Goal: Information Seeking & Learning: Learn about a topic

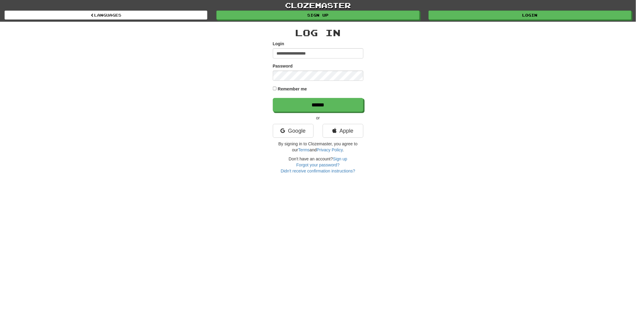
type input "**********"
click at [313, 106] on input "******" at bounding box center [318, 105] width 91 height 14
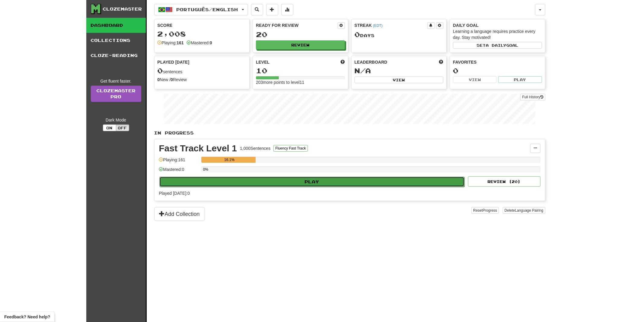
click at [301, 180] on button "Play" at bounding box center [311, 182] width 305 height 10
select select "**"
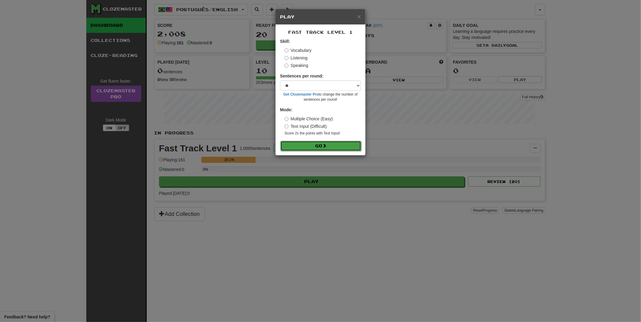
click at [311, 145] on button "Go" at bounding box center [320, 146] width 81 height 10
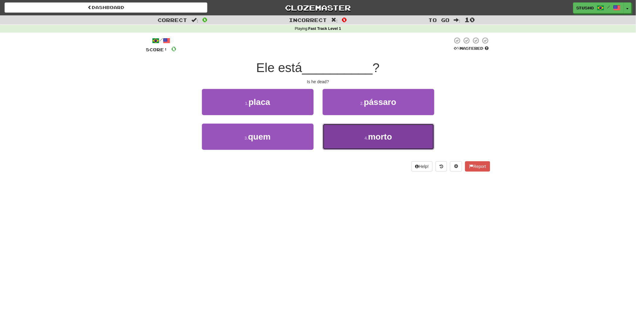
click at [371, 139] on span "morto" at bounding box center [380, 136] width 24 height 9
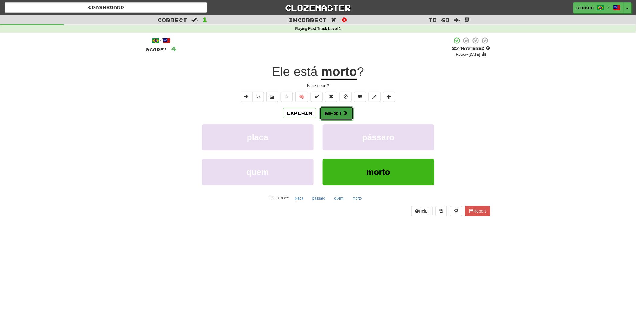
click at [343, 113] on span at bounding box center [345, 112] width 5 height 5
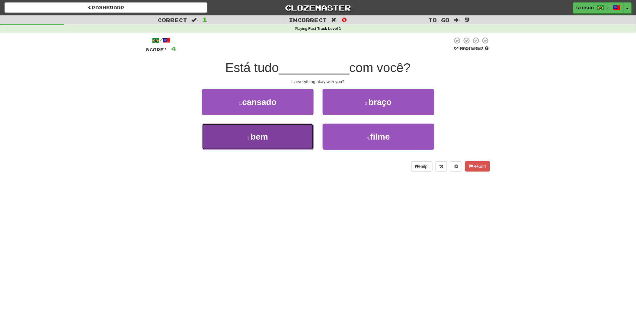
click at [269, 136] on button "3 . bem" at bounding box center [258, 137] width 112 height 26
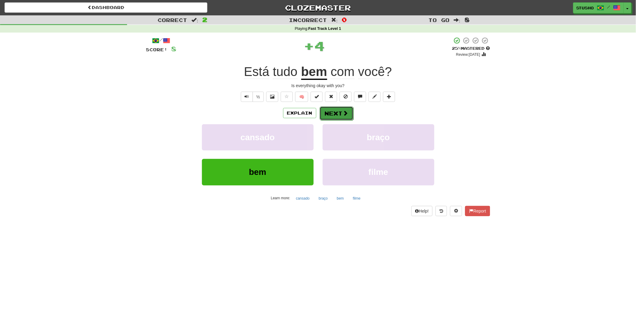
click at [331, 113] on button "Next" at bounding box center [337, 114] width 34 height 14
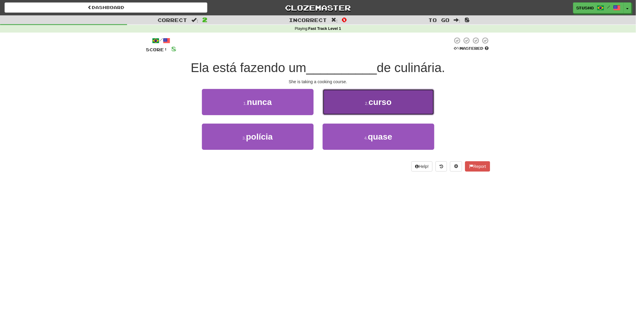
click at [369, 104] on span "curso" at bounding box center [379, 101] width 23 height 9
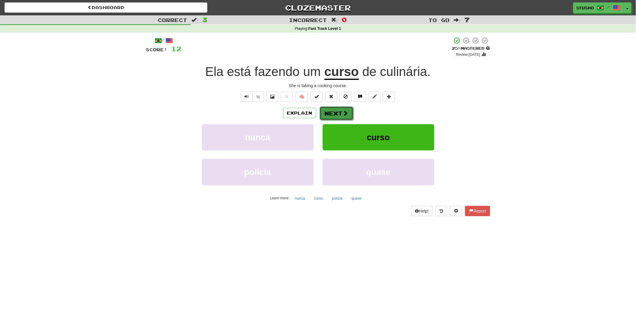
click at [337, 112] on button "Next" at bounding box center [337, 114] width 34 height 14
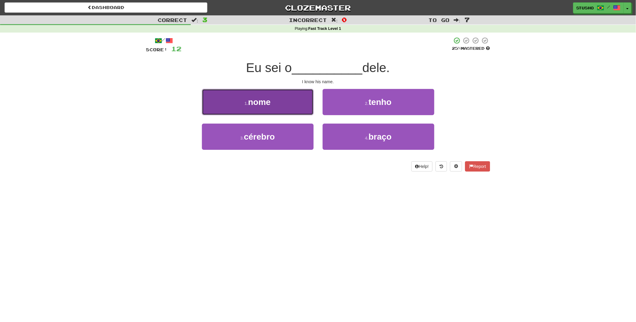
click at [261, 106] on span "nome" at bounding box center [259, 101] width 23 height 9
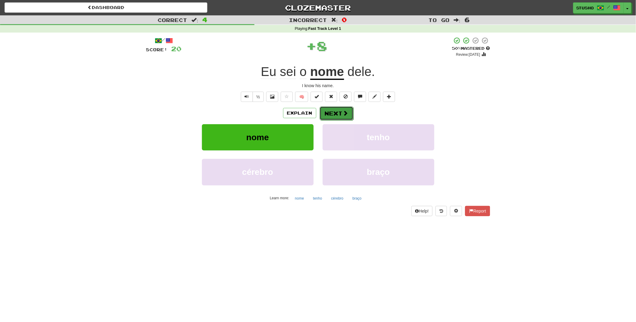
click at [340, 114] on button "Next" at bounding box center [337, 114] width 34 height 14
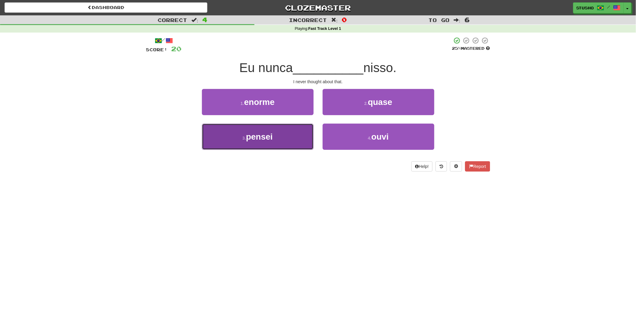
click at [273, 141] on button "3 . pensei" at bounding box center [258, 137] width 112 height 26
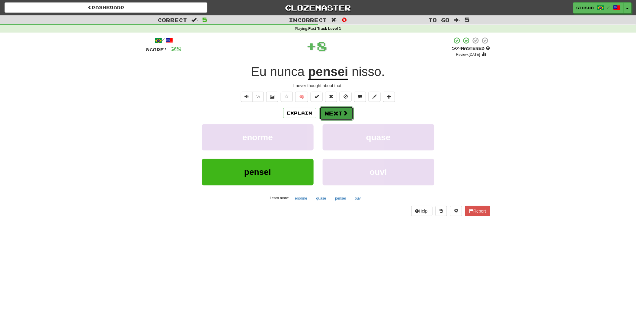
click at [343, 114] on span at bounding box center [345, 112] width 5 height 5
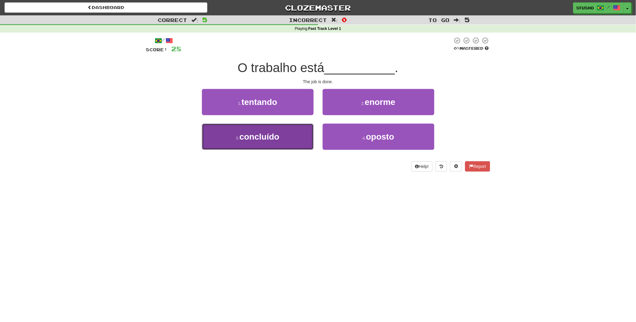
click at [267, 137] on span "concluído" at bounding box center [259, 136] width 40 height 9
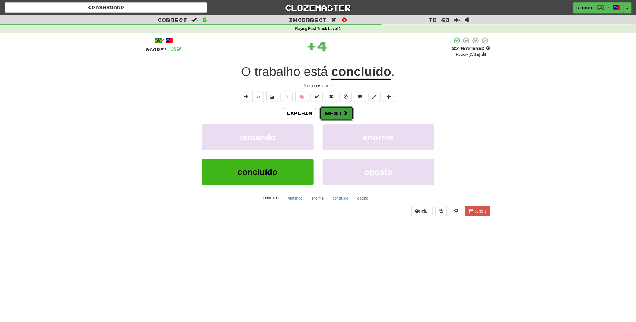
click at [339, 113] on button "Next" at bounding box center [337, 114] width 34 height 14
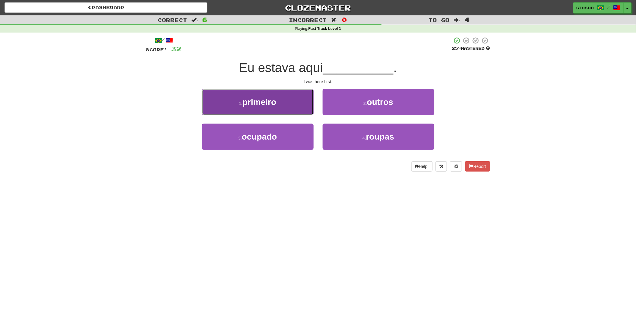
click at [274, 108] on button "1 . primeiro" at bounding box center [258, 102] width 112 height 26
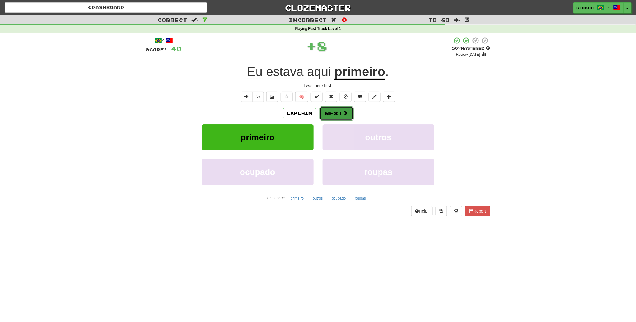
click at [331, 114] on button "Next" at bounding box center [337, 114] width 34 height 14
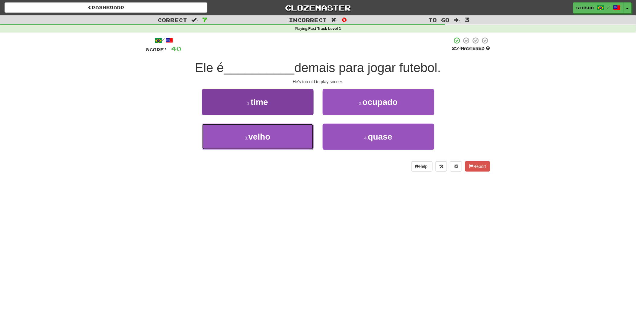
click at [273, 138] on button "3 . velho" at bounding box center [258, 137] width 112 height 26
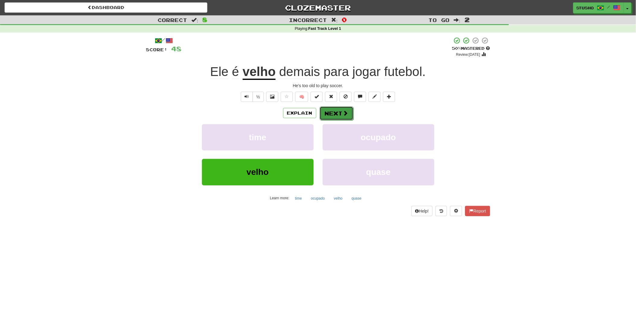
click at [340, 114] on button "Next" at bounding box center [337, 114] width 34 height 14
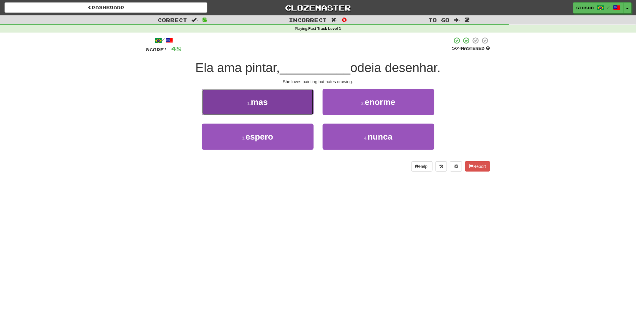
click at [257, 103] on span "mas" at bounding box center [259, 101] width 17 height 9
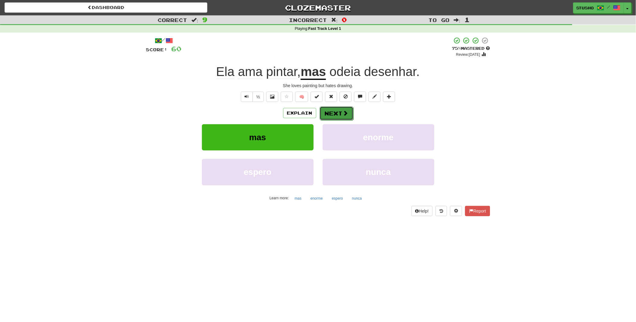
click at [338, 115] on button "Next" at bounding box center [337, 114] width 34 height 14
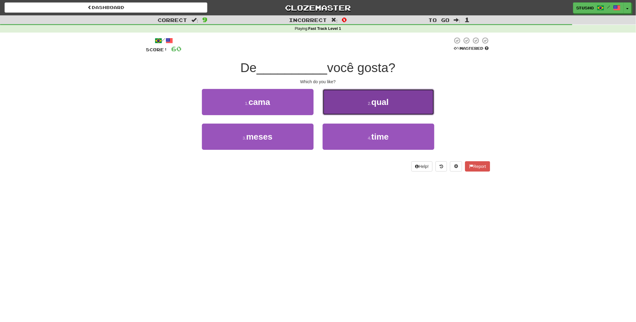
click at [354, 109] on button "2 . qual" at bounding box center [379, 102] width 112 height 26
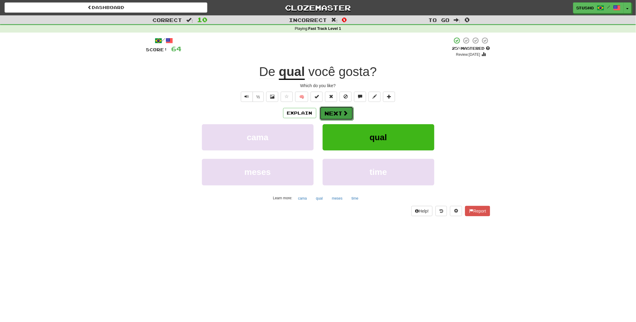
click at [339, 115] on button "Next" at bounding box center [337, 114] width 34 height 14
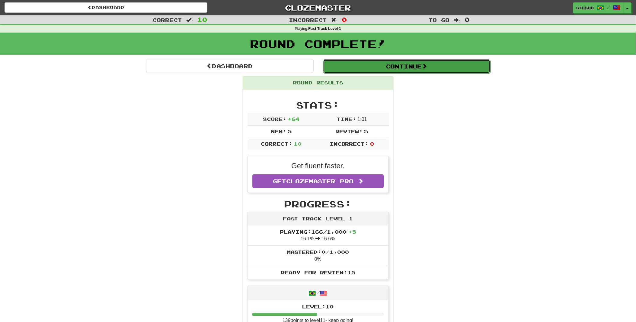
click at [408, 65] on button "Continue" at bounding box center [406, 66] width 167 height 14
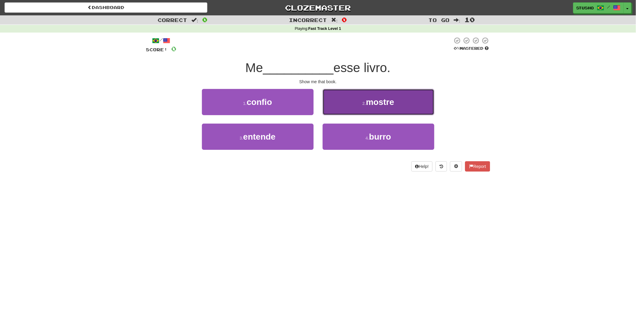
click at [370, 104] on span "mostre" at bounding box center [380, 101] width 28 height 9
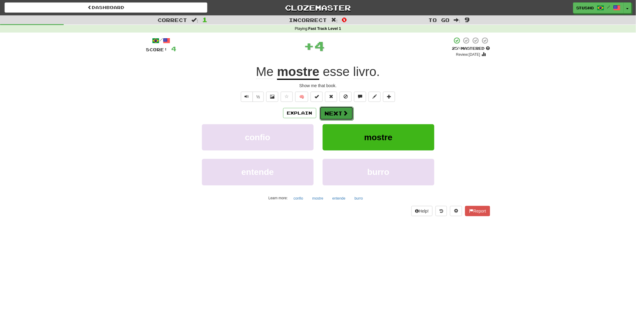
click at [334, 113] on button "Next" at bounding box center [337, 114] width 34 height 14
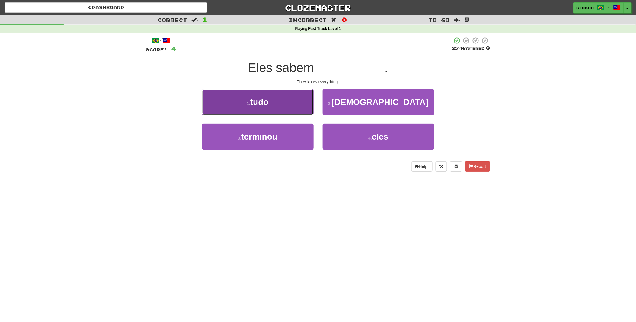
click at [266, 101] on span "tudo" at bounding box center [259, 101] width 18 height 9
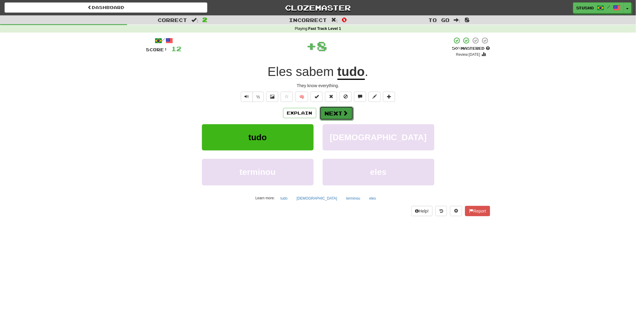
click at [338, 115] on button "Next" at bounding box center [337, 114] width 34 height 14
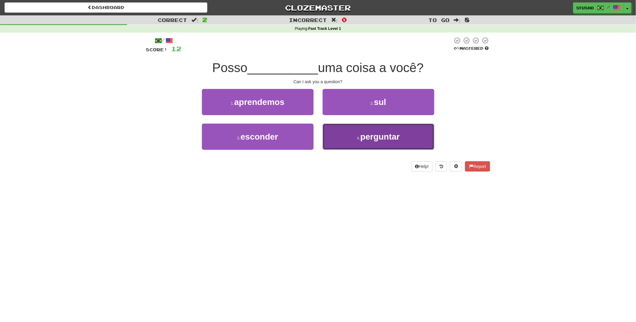
click at [366, 138] on span "perguntar" at bounding box center [380, 136] width 40 height 9
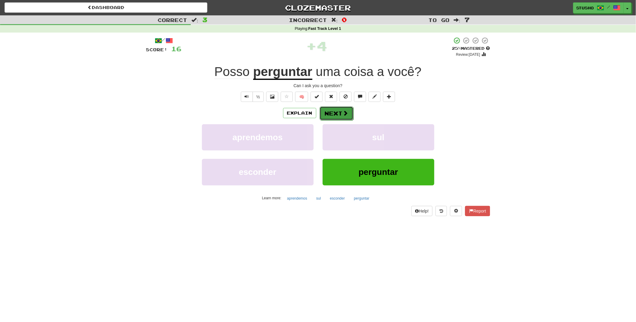
click at [339, 110] on button "Next" at bounding box center [337, 114] width 34 height 14
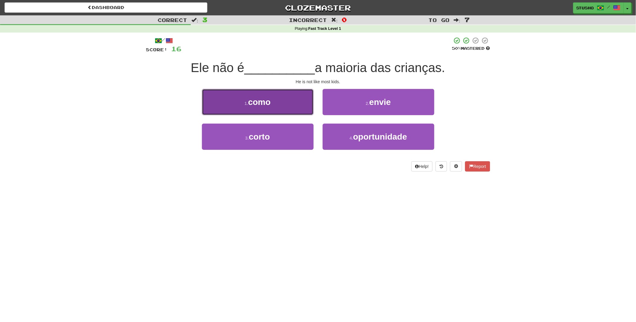
click at [255, 104] on span "como" at bounding box center [259, 101] width 23 height 9
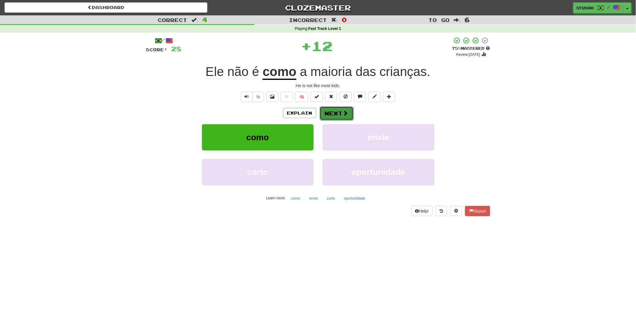
click at [330, 115] on button "Next" at bounding box center [337, 114] width 34 height 14
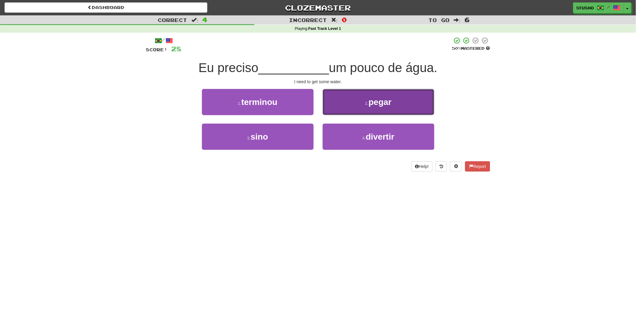
click at [358, 105] on button "2 . pegar" at bounding box center [379, 102] width 112 height 26
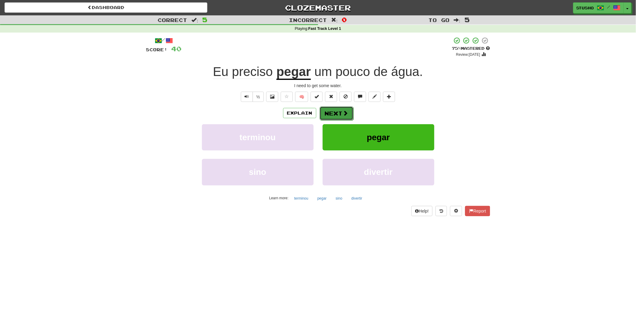
click at [336, 111] on button "Next" at bounding box center [337, 114] width 34 height 14
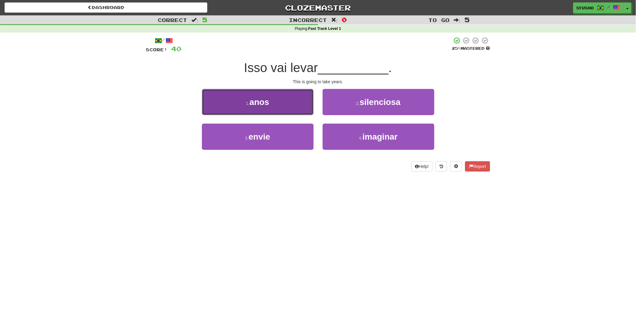
click at [261, 106] on span "anos" at bounding box center [260, 101] width 20 height 9
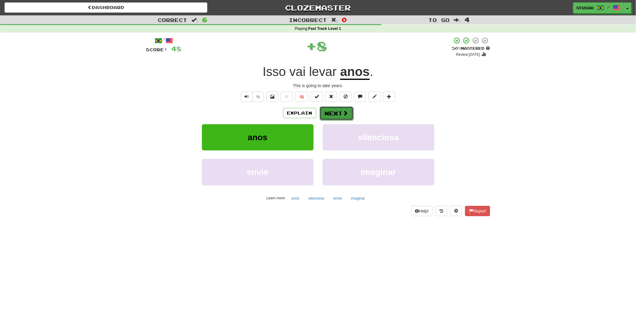
click at [337, 113] on button "Next" at bounding box center [337, 114] width 34 height 14
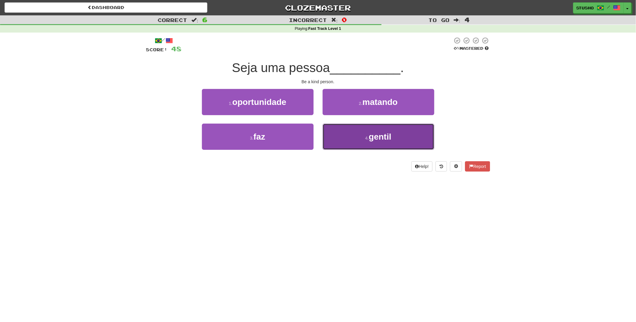
click at [375, 139] on span "gentil" at bounding box center [380, 136] width 23 height 9
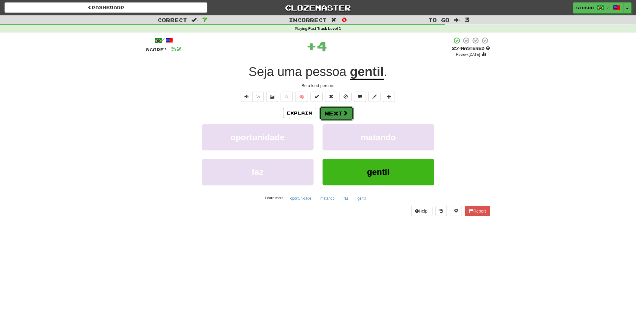
click at [331, 114] on button "Next" at bounding box center [337, 114] width 34 height 14
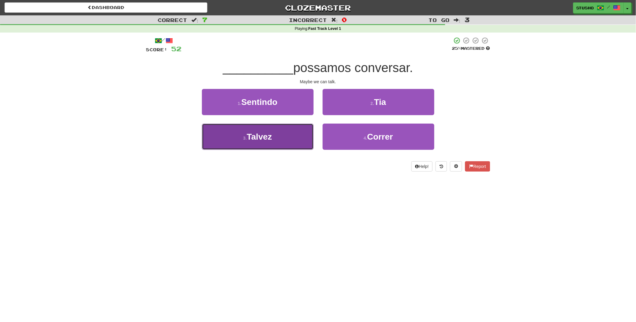
click at [276, 137] on button "3 . Talvez" at bounding box center [258, 137] width 112 height 26
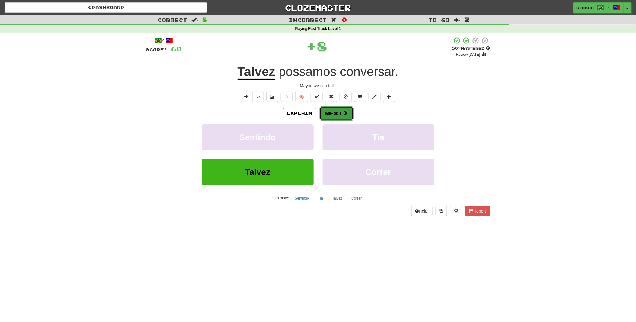
click at [337, 114] on button "Next" at bounding box center [337, 114] width 34 height 14
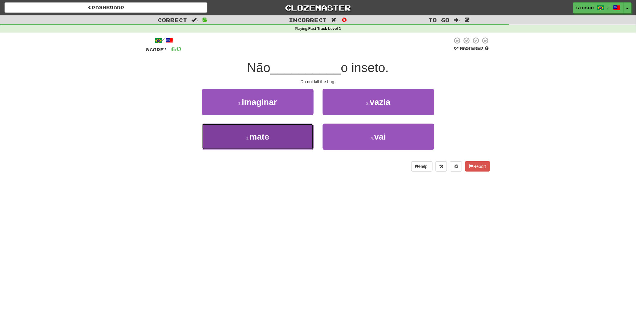
click at [266, 137] on span "mate" at bounding box center [260, 136] width 20 height 9
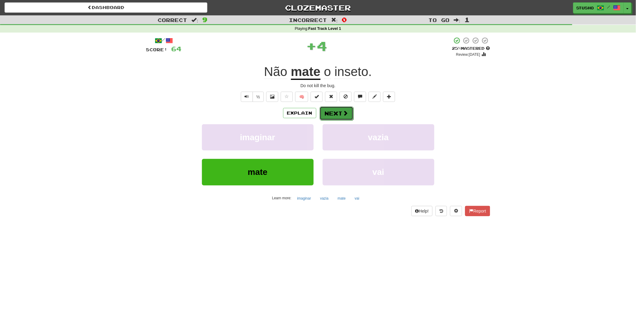
click at [331, 113] on button "Next" at bounding box center [337, 114] width 34 height 14
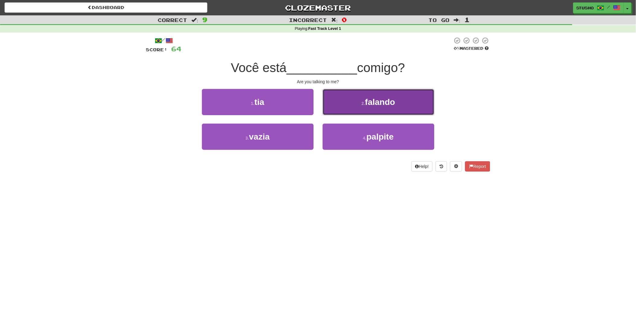
click at [378, 107] on button "2 . falando" at bounding box center [379, 102] width 112 height 26
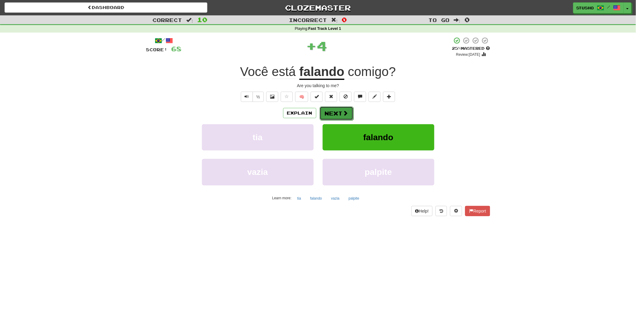
click at [333, 112] on button "Next" at bounding box center [337, 114] width 34 height 14
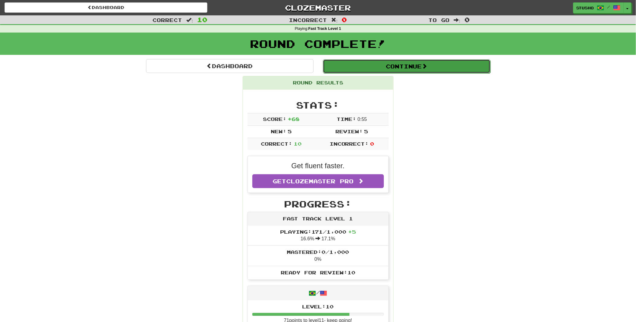
click at [408, 67] on button "Continue" at bounding box center [406, 66] width 167 height 14
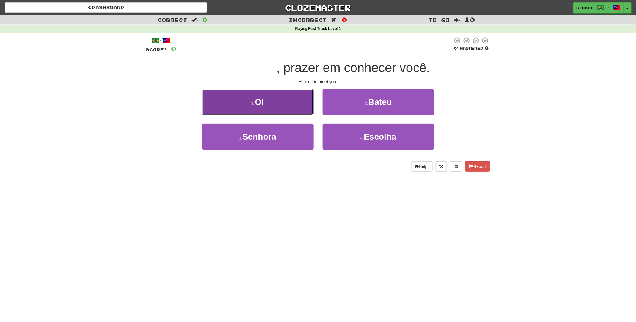
click at [278, 104] on button "1 . Oi" at bounding box center [258, 102] width 112 height 26
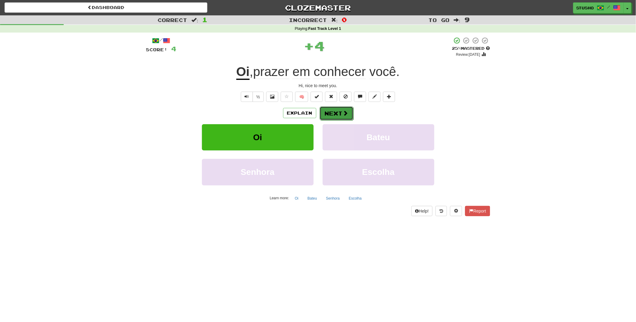
click at [338, 112] on button "Next" at bounding box center [337, 114] width 34 height 14
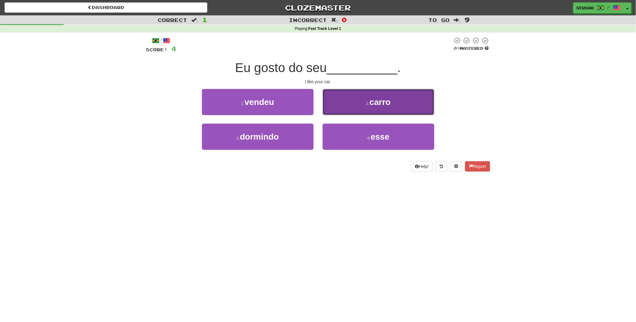
click at [376, 105] on span "carro" at bounding box center [379, 101] width 21 height 9
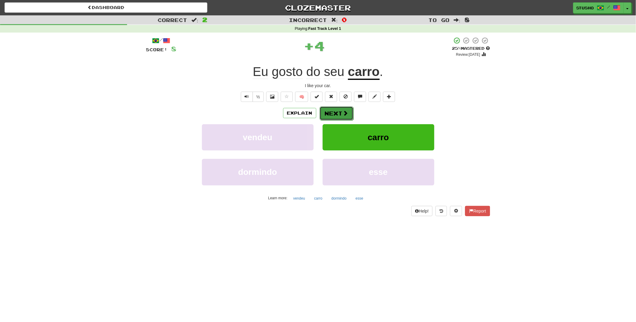
click at [336, 111] on button "Next" at bounding box center [337, 114] width 34 height 14
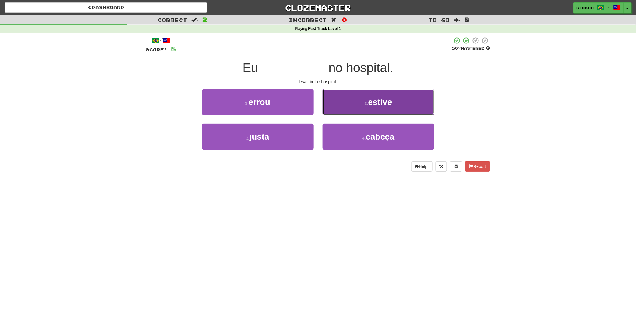
click at [373, 107] on button "2 . estive" at bounding box center [379, 102] width 112 height 26
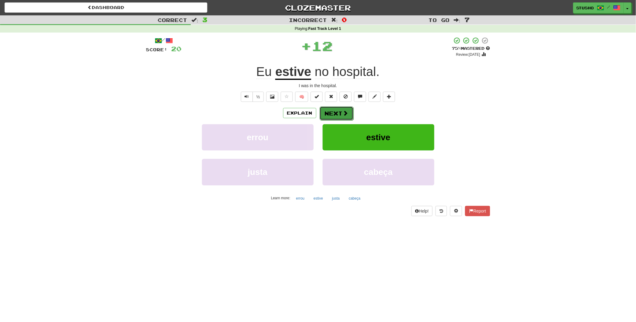
click at [331, 110] on button "Next" at bounding box center [337, 114] width 34 height 14
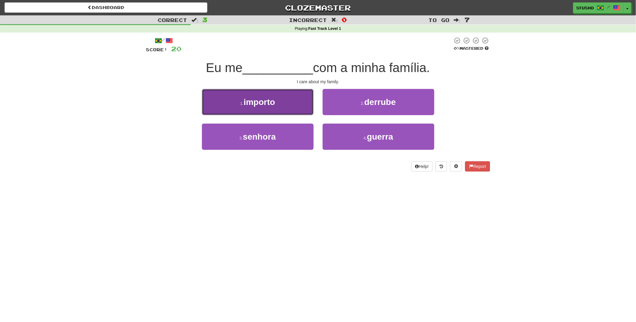
click at [277, 105] on button "1 . importo" at bounding box center [258, 102] width 112 height 26
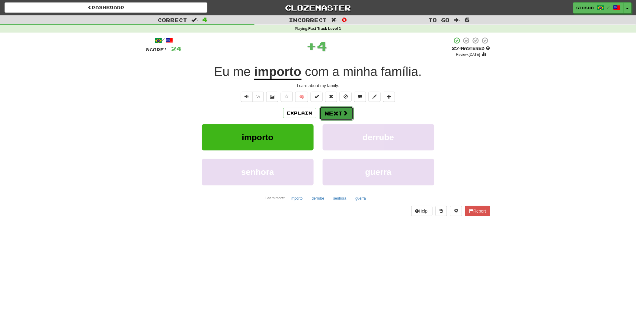
click at [343, 111] on span at bounding box center [345, 112] width 5 height 5
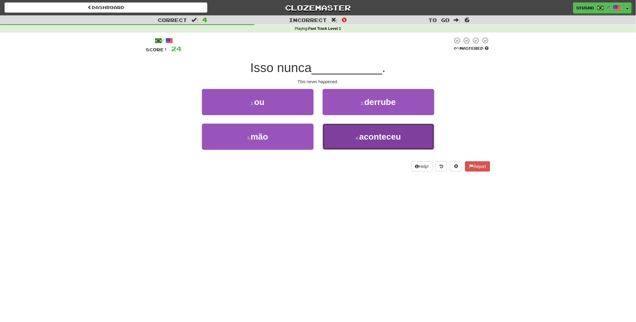
click at [369, 139] on span "aconteceu" at bounding box center [380, 136] width 42 height 9
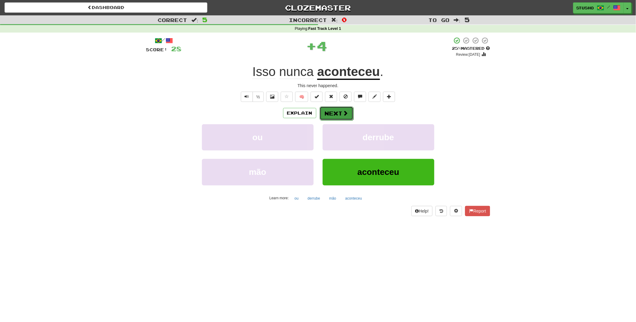
click at [339, 112] on button "Next" at bounding box center [337, 114] width 34 height 14
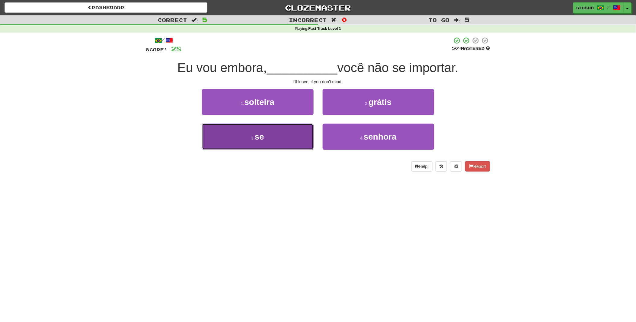
click at [256, 136] on span "se" at bounding box center [259, 136] width 9 height 9
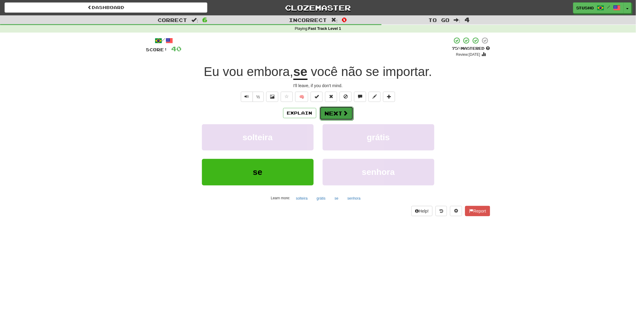
click at [333, 115] on button "Next" at bounding box center [337, 114] width 34 height 14
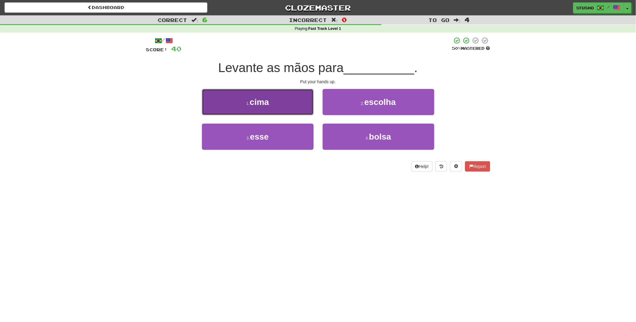
click at [275, 104] on button "1 . cima" at bounding box center [258, 102] width 112 height 26
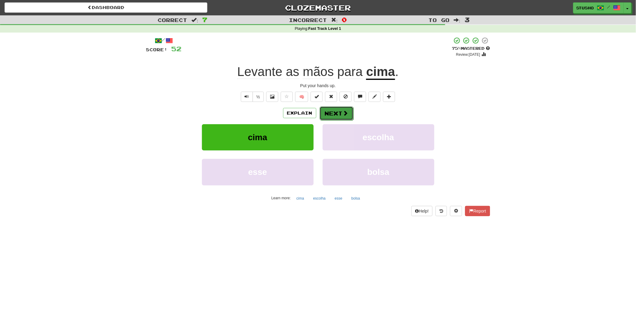
click at [334, 115] on button "Next" at bounding box center [337, 114] width 34 height 14
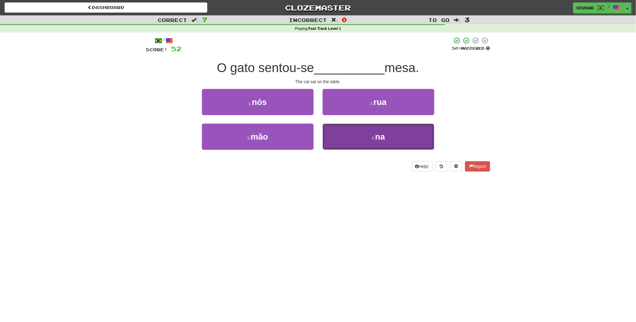
click at [376, 137] on span "na" at bounding box center [380, 136] width 10 height 9
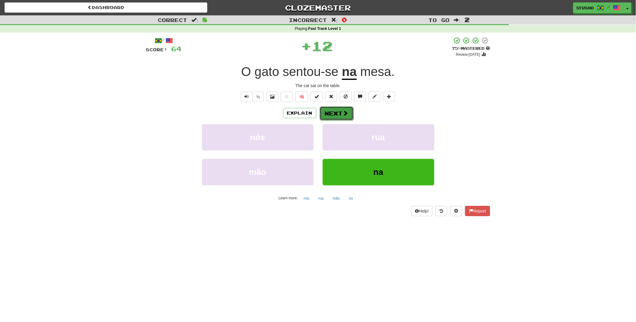
click at [337, 113] on button "Next" at bounding box center [337, 114] width 34 height 14
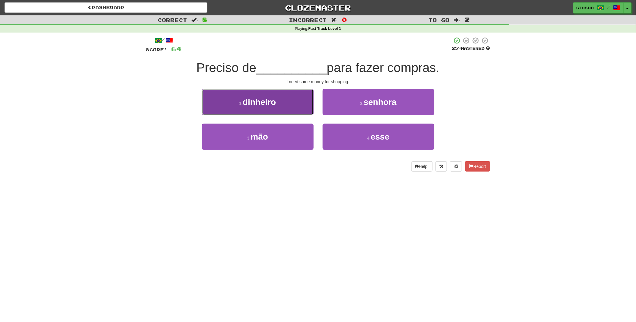
click at [284, 105] on button "1 . dinheiro" at bounding box center [258, 102] width 112 height 26
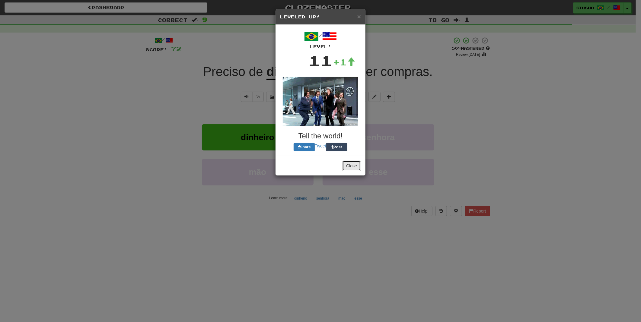
click at [351, 163] on button "Close" at bounding box center [351, 166] width 19 height 10
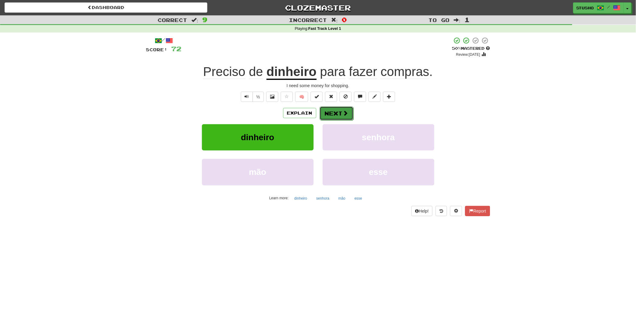
click at [334, 114] on button "Next" at bounding box center [337, 114] width 34 height 14
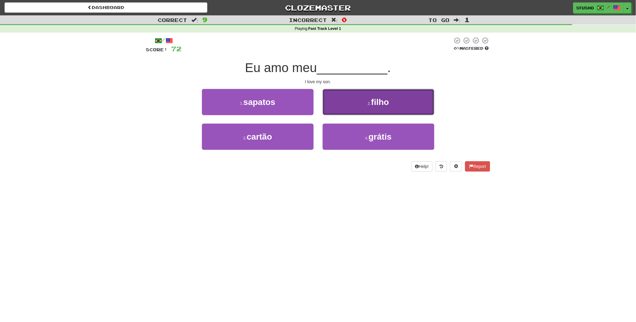
click at [365, 105] on button "2 . filho" at bounding box center [379, 102] width 112 height 26
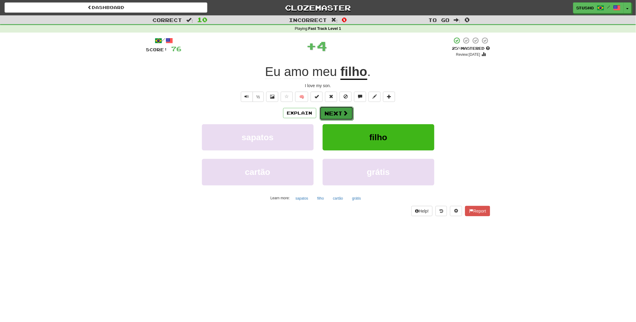
click at [335, 113] on button "Next" at bounding box center [337, 114] width 34 height 14
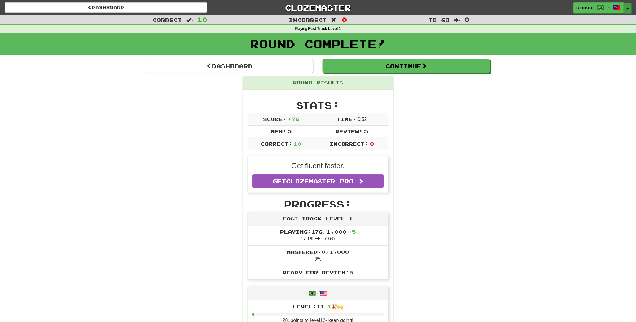
click at [629, 8] on span "button" at bounding box center [627, 8] width 2 height 1
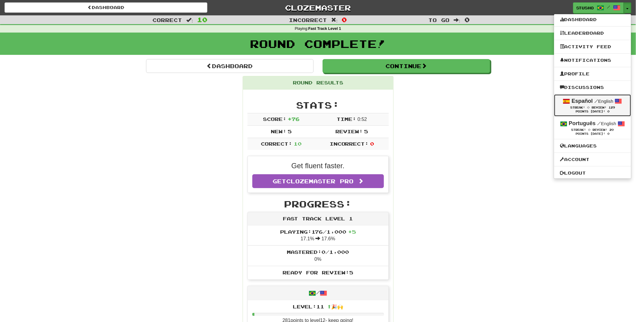
click at [585, 104] on strong "Español" at bounding box center [582, 101] width 21 height 6
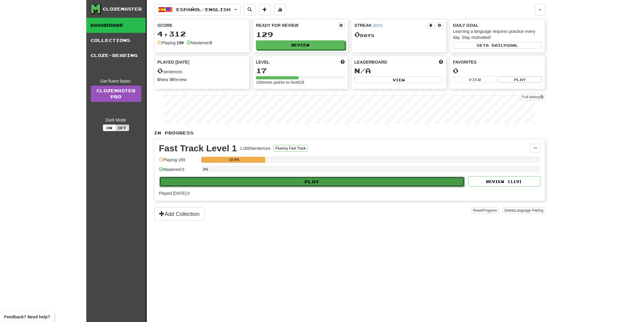
click at [315, 182] on button "Play" at bounding box center [311, 182] width 305 height 10
select select "**"
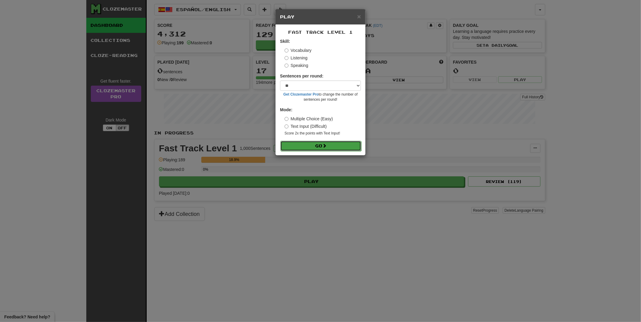
click at [318, 144] on button "Go" at bounding box center [320, 146] width 81 height 10
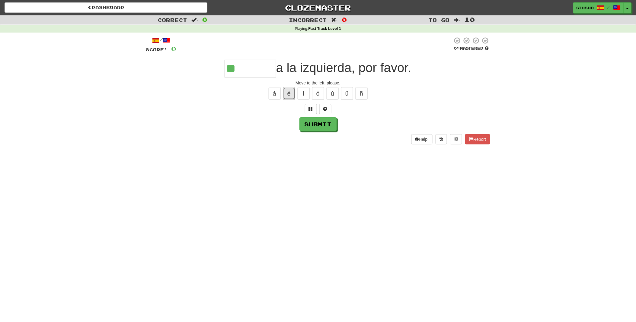
click at [288, 94] on button "é" at bounding box center [289, 93] width 12 height 13
type input "*******"
click at [318, 125] on button "Submit" at bounding box center [318, 125] width 37 height 14
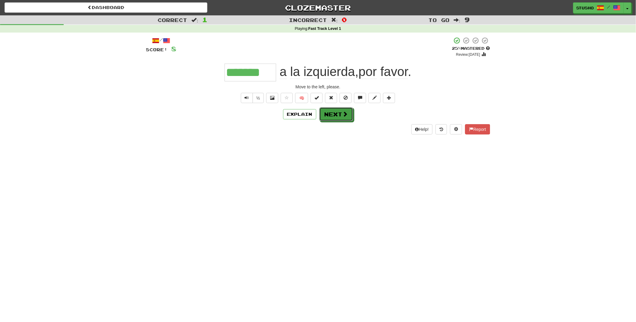
click at [337, 116] on button "Next" at bounding box center [336, 114] width 34 height 14
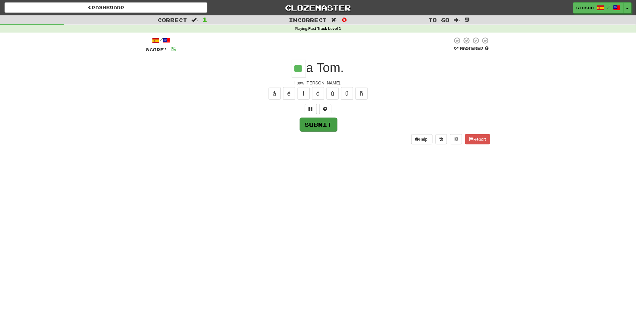
type input "**"
click at [321, 124] on button "Submit" at bounding box center [317, 124] width 37 height 14
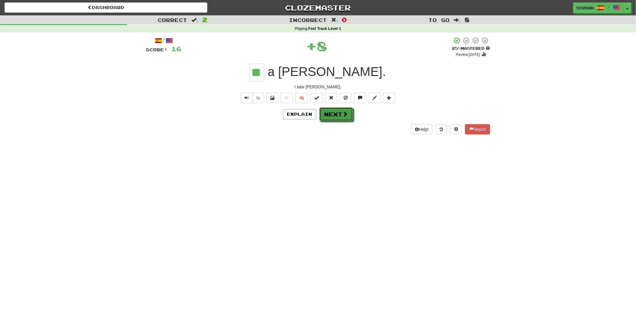
click at [333, 116] on button "Next" at bounding box center [336, 114] width 34 height 14
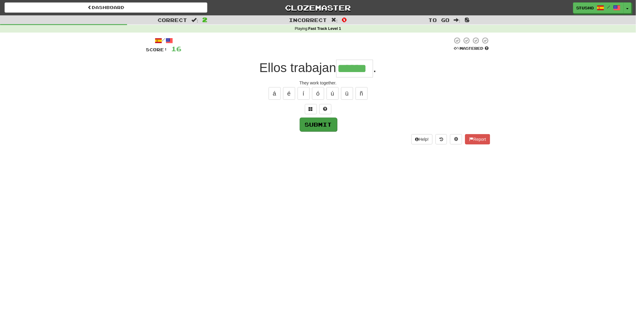
type input "******"
click at [316, 125] on button "Submit" at bounding box center [318, 125] width 37 height 14
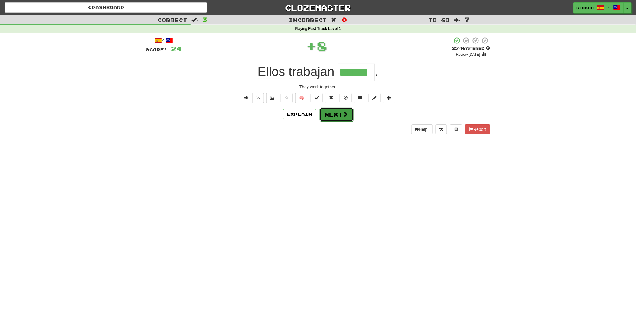
click at [336, 116] on button "Next" at bounding box center [337, 115] width 34 height 14
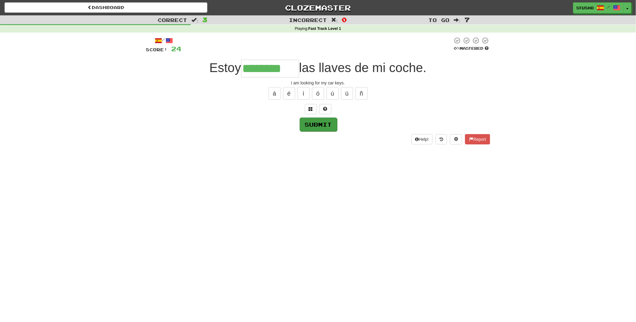
type input "********"
click at [317, 123] on button "Submit" at bounding box center [318, 125] width 37 height 14
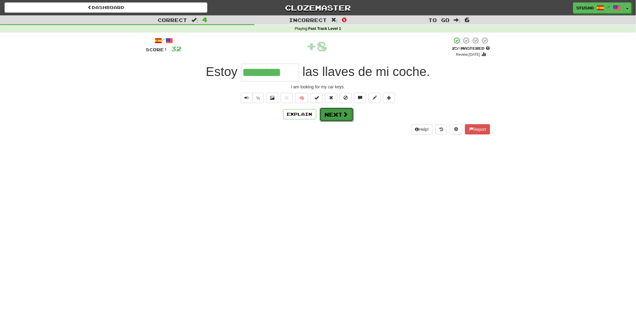
click at [333, 115] on button "Next" at bounding box center [337, 115] width 34 height 14
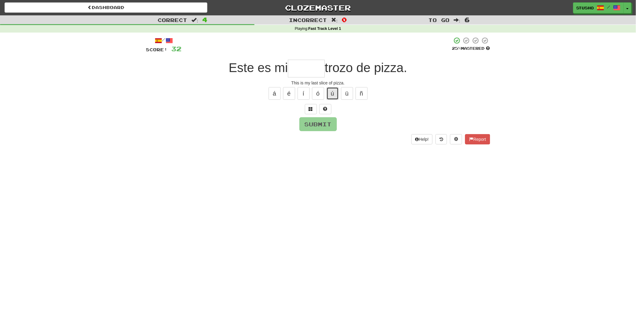
click at [333, 94] on button "ú" at bounding box center [332, 93] width 12 height 13
type input "******"
click at [322, 126] on button "Submit" at bounding box center [318, 125] width 37 height 14
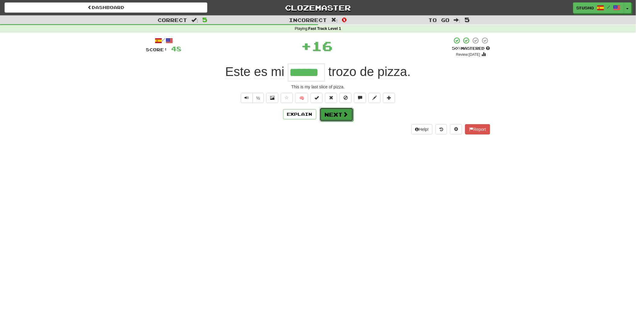
click at [331, 116] on button "Next" at bounding box center [337, 115] width 34 height 14
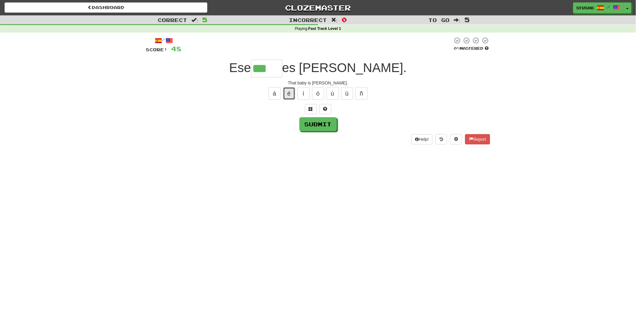
click at [289, 94] on button "é" at bounding box center [289, 93] width 12 height 13
type input "****"
click at [324, 127] on button "Submit" at bounding box center [318, 125] width 37 height 14
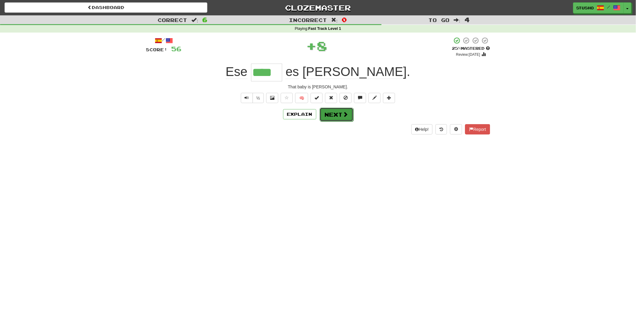
click at [331, 116] on button "Next" at bounding box center [337, 115] width 34 height 14
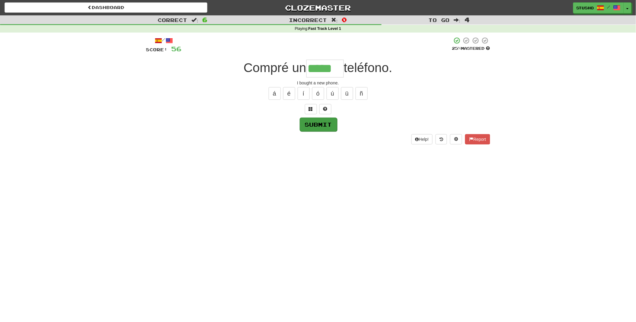
type input "*****"
click at [319, 125] on button "Submit" at bounding box center [318, 125] width 37 height 14
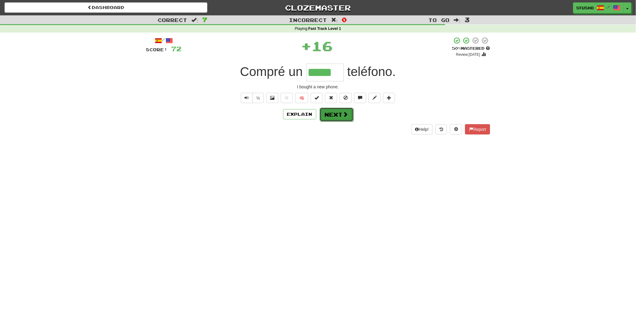
click at [333, 116] on button "Next" at bounding box center [337, 115] width 34 height 14
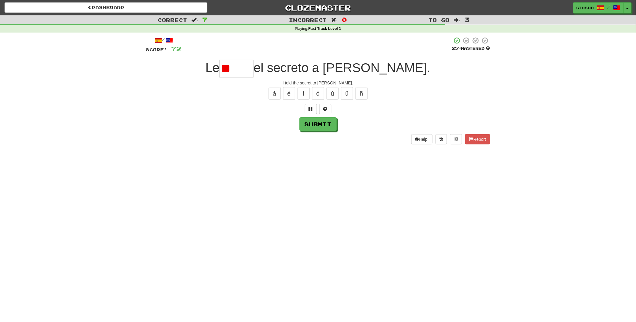
type input "*"
click at [288, 96] on button "é" at bounding box center [289, 93] width 12 height 13
type input "*****"
click at [323, 125] on button "Submit" at bounding box center [318, 125] width 37 height 14
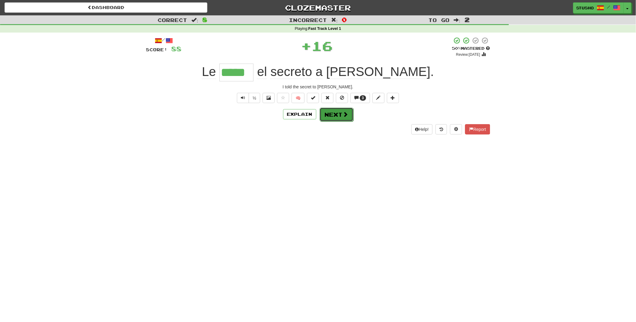
click at [338, 116] on button "Next" at bounding box center [337, 115] width 34 height 14
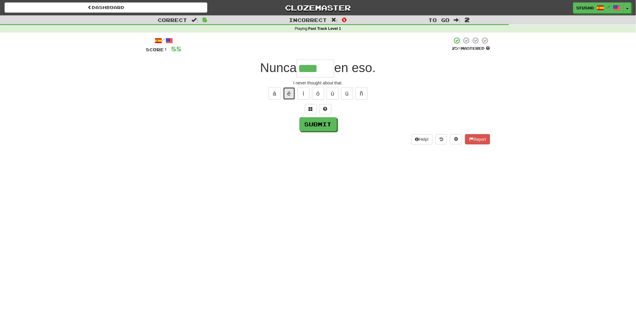
click at [287, 94] on button "é" at bounding box center [289, 93] width 12 height 13
type input "*****"
click at [320, 128] on button "Submit" at bounding box center [318, 125] width 37 height 14
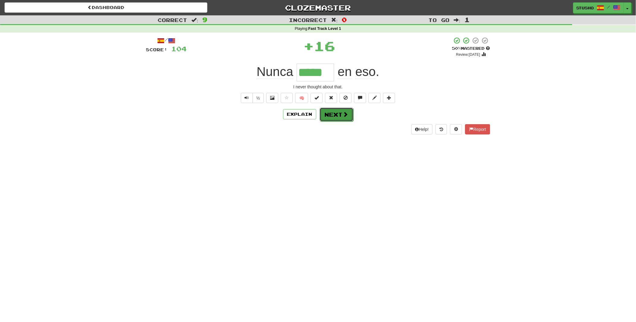
click at [340, 116] on button "Next" at bounding box center [337, 115] width 34 height 14
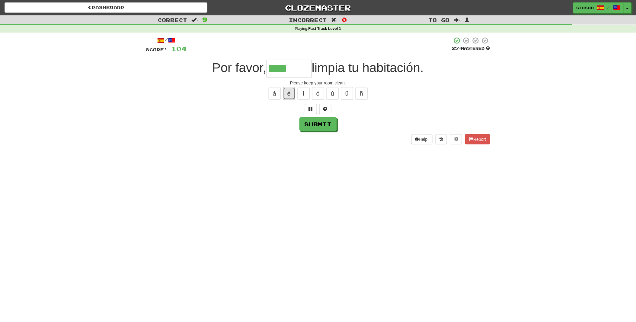
click at [289, 94] on button "é" at bounding box center [289, 93] width 12 height 13
type input "******"
click at [322, 127] on button "Submit" at bounding box center [318, 125] width 37 height 14
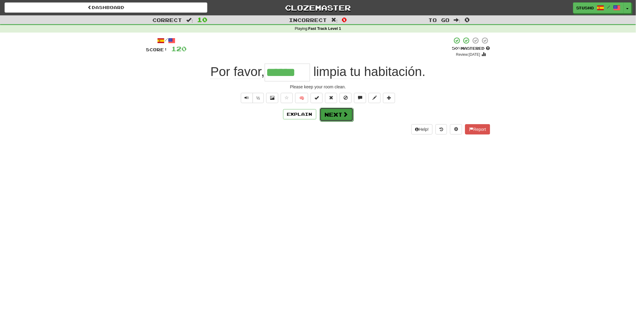
click at [334, 116] on button "Next" at bounding box center [337, 115] width 34 height 14
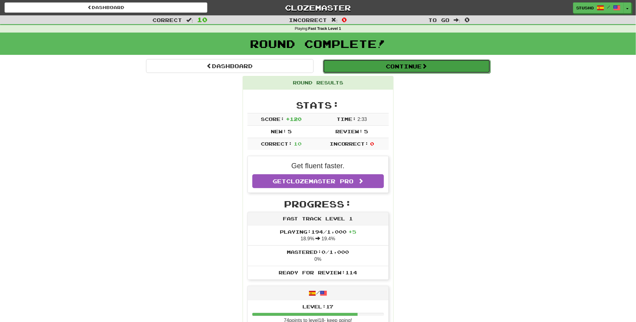
click at [409, 66] on button "Continue" at bounding box center [406, 66] width 167 height 14
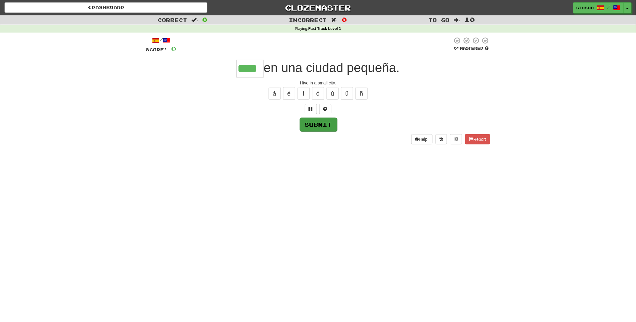
type input "****"
click at [319, 125] on button "Submit" at bounding box center [318, 125] width 37 height 14
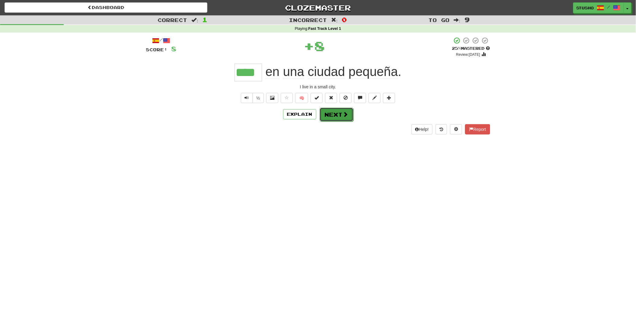
click at [335, 116] on button "Next" at bounding box center [337, 115] width 34 height 14
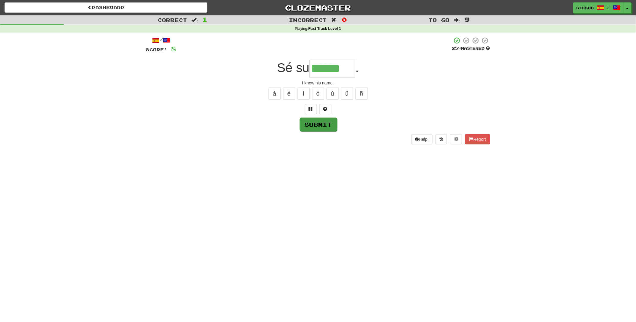
type input "******"
click at [316, 126] on button "Submit" at bounding box center [318, 125] width 37 height 14
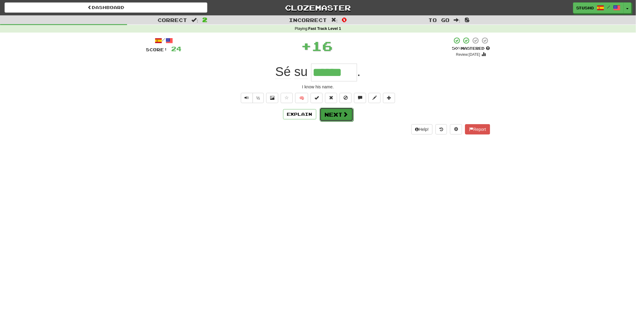
click at [330, 118] on button "Next" at bounding box center [337, 115] width 34 height 14
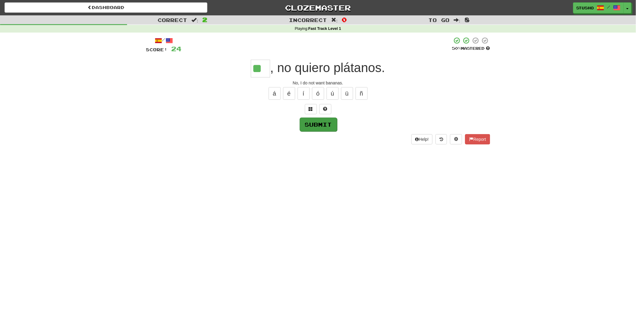
type input "**"
click at [319, 126] on button "Submit" at bounding box center [317, 124] width 37 height 14
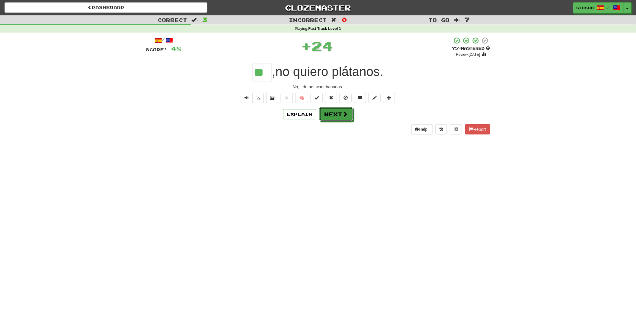
click at [334, 116] on button "Next" at bounding box center [336, 114] width 34 height 14
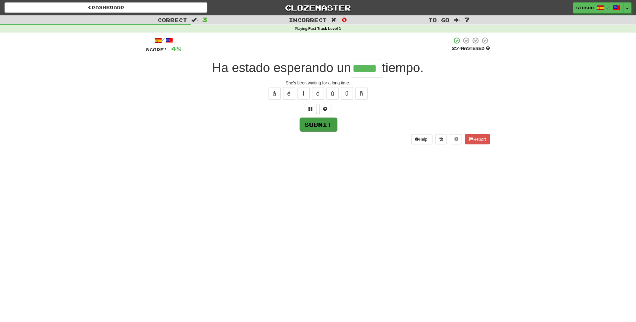
type input "*****"
click at [314, 124] on button "Submit" at bounding box center [318, 125] width 37 height 14
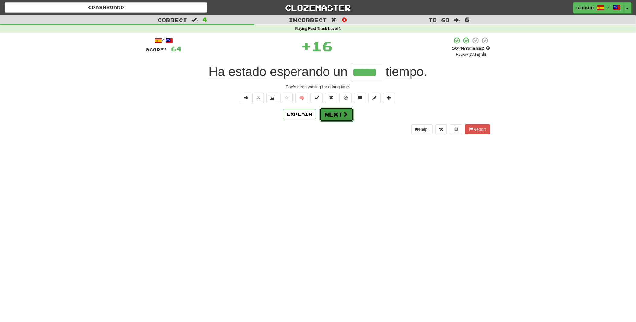
click at [336, 115] on button "Next" at bounding box center [337, 115] width 34 height 14
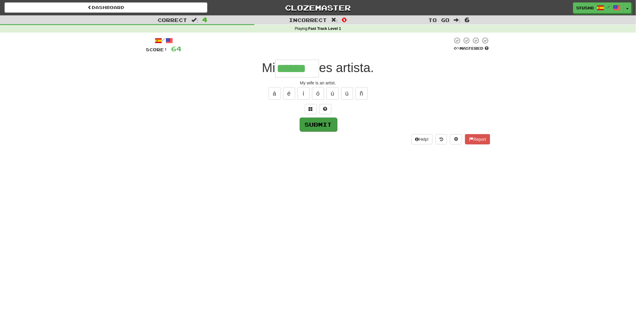
type input "******"
click at [319, 127] on button "Submit" at bounding box center [318, 125] width 37 height 14
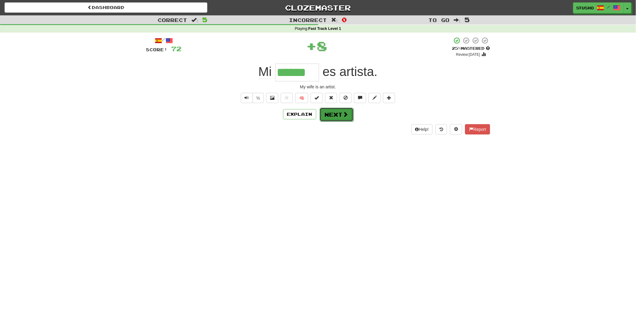
click at [333, 116] on button "Next" at bounding box center [337, 115] width 34 height 14
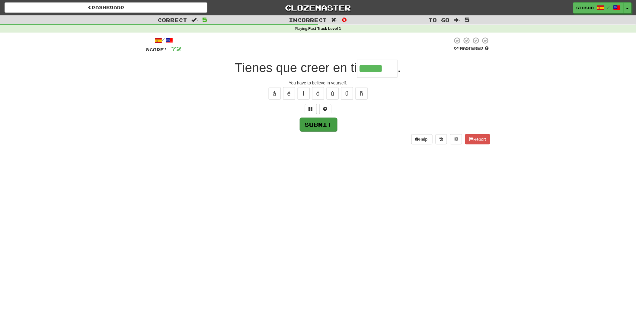
type input "*****"
click at [311, 125] on button "Submit" at bounding box center [318, 125] width 37 height 14
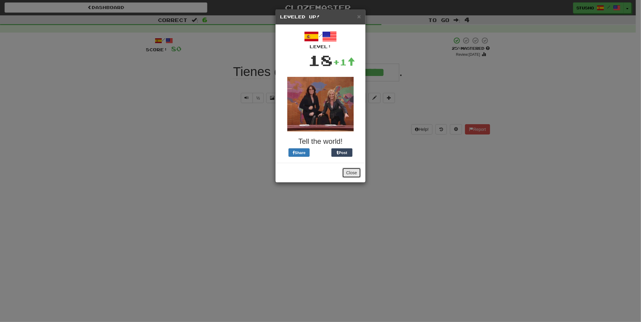
click at [353, 173] on button "Close" at bounding box center [351, 173] width 19 height 10
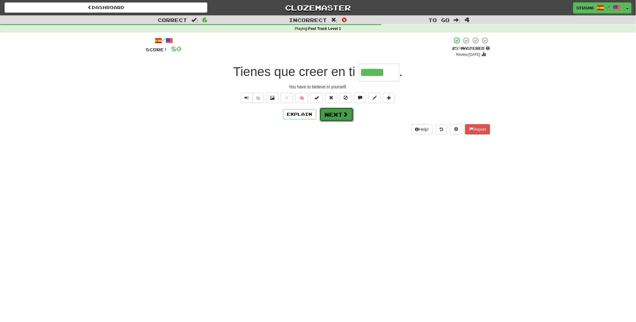
click at [334, 115] on button "Next" at bounding box center [337, 115] width 34 height 14
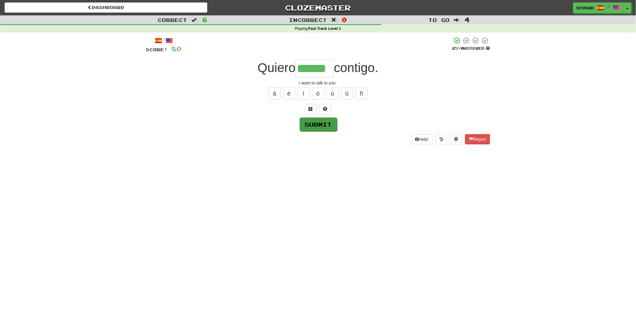
type input "******"
click at [315, 126] on button "Submit" at bounding box center [318, 125] width 37 height 14
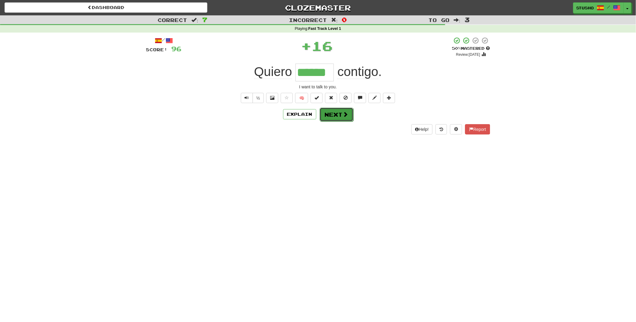
click at [340, 115] on button "Next" at bounding box center [337, 115] width 34 height 14
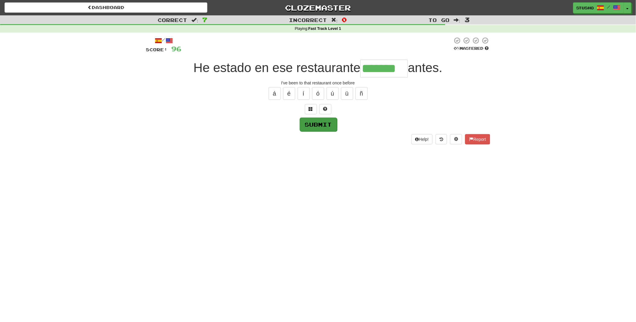
type input "*******"
click at [318, 126] on button "Submit" at bounding box center [317, 124] width 37 height 14
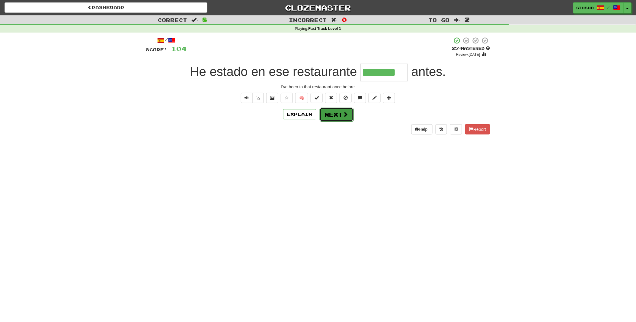
click at [336, 116] on button "Next" at bounding box center [337, 115] width 34 height 14
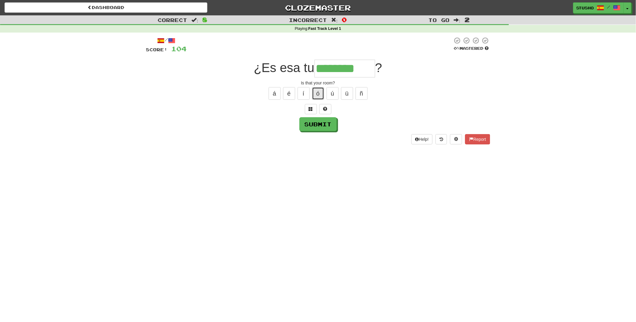
click at [319, 93] on button "ó" at bounding box center [318, 93] width 12 height 13
type input "**********"
click at [316, 124] on button "Submit" at bounding box center [318, 125] width 37 height 14
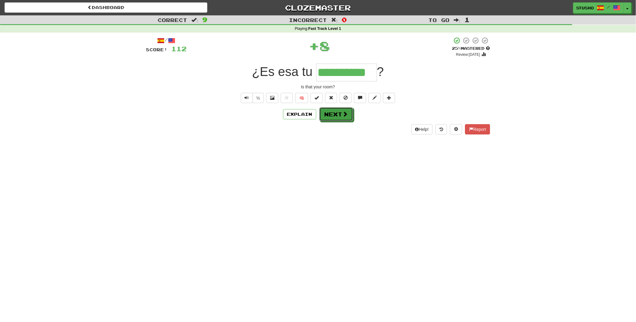
click at [333, 115] on button "Next" at bounding box center [336, 114] width 34 height 14
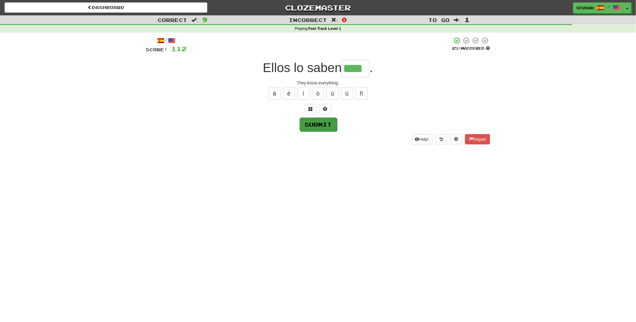
type input "****"
click at [316, 124] on button "Submit" at bounding box center [318, 125] width 37 height 14
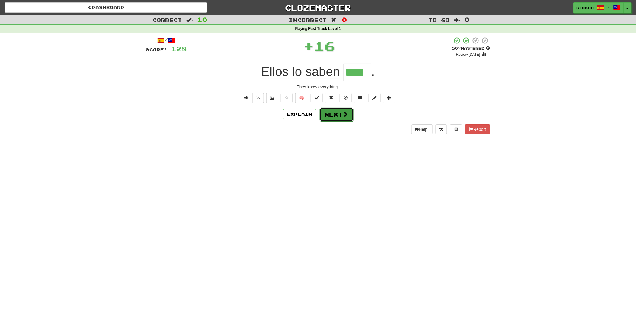
click at [336, 116] on button "Next" at bounding box center [337, 115] width 34 height 14
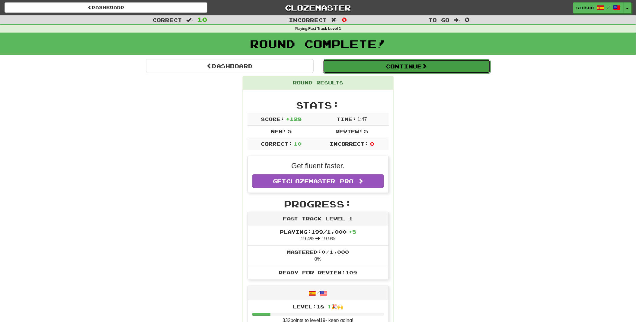
click at [411, 66] on button "Continue" at bounding box center [406, 66] width 167 height 14
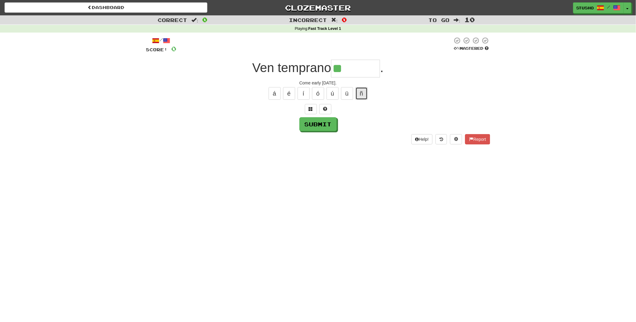
click at [360, 95] on button "ñ" at bounding box center [361, 93] width 12 height 13
type input "******"
click at [317, 125] on button "Submit" at bounding box center [318, 125] width 37 height 14
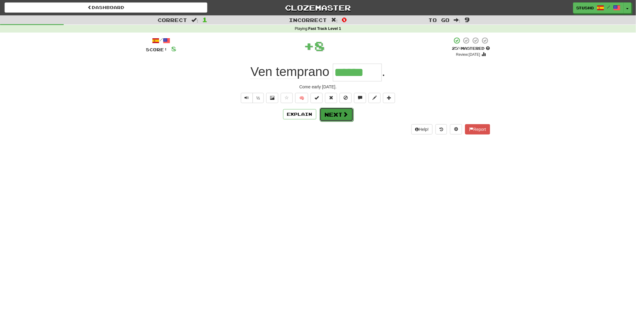
click at [329, 116] on button "Next" at bounding box center [337, 115] width 34 height 14
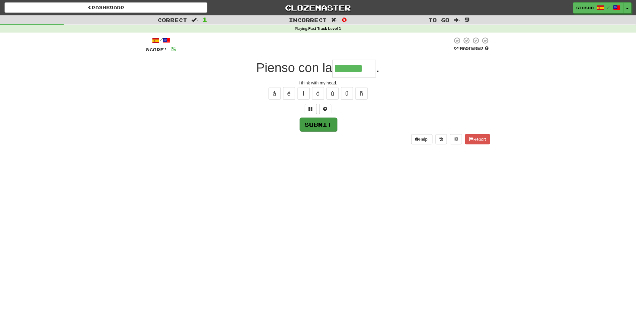
type input "******"
click at [317, 127] on button "Submit" at bounding box center [318, 125] width 37 height 14
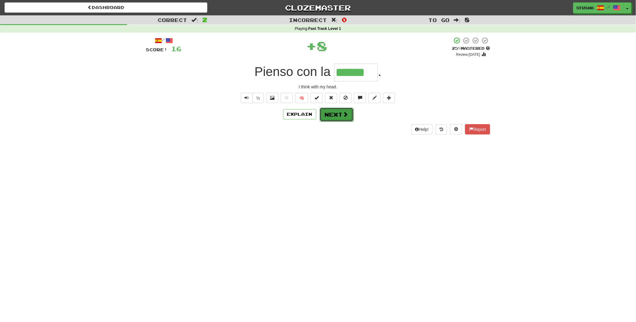
click at [335, 114] on button "Next" at bounding box center [337, 115] width 34 height 14
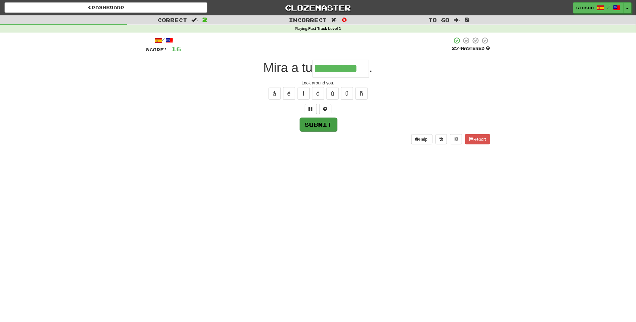
type input "*********"
click at [315, 125] on button "Submit" at bounding box center [317, 124] width 37 height 14
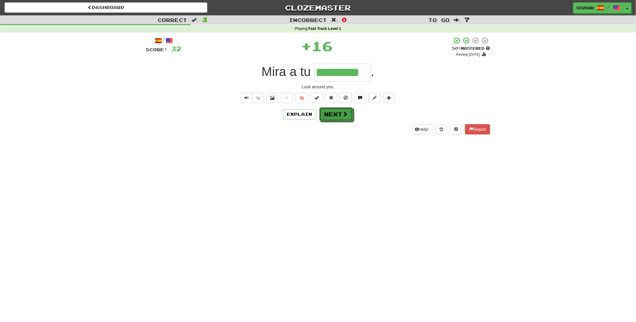
click at [336, 115] on button "Next" at bounding box center [336, 114] width 34 height 14
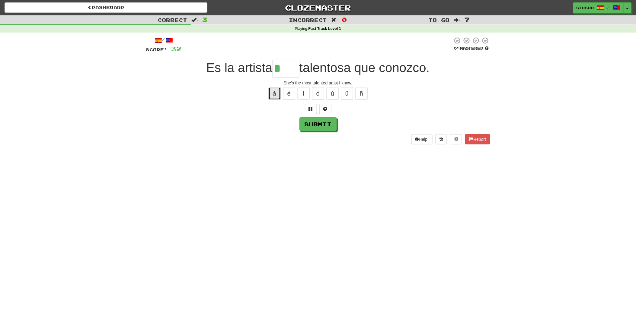
drag, startPoint x: 275, startPoint y: 93, endPoint x: 296, endPoint y: 103, distance: 23.0
click at [275, 94] on button "á" at bounding box center [275, 93] width 12 height 13
type input "***"
click at [322, 127] on button "Submit" at bounding box center [318, 125] width 37 height 14
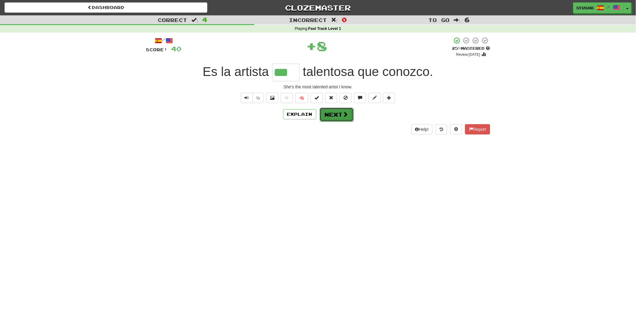
click at [333, 115] on button "Next" at bounding box center [337, 115] width 34 height 14
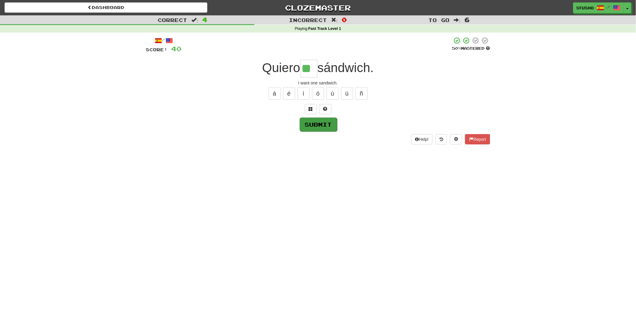
type input "**"
click at [320, 126] on button "Submit" at bounding box center [318, 125] width 37 height 14
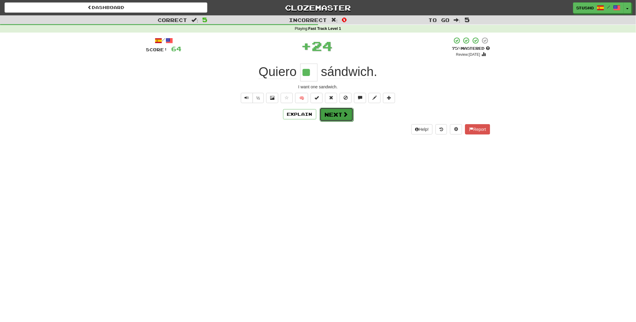
click at [336, 116] on button "Next" at bounding box center [337, 115] width 34 height 14
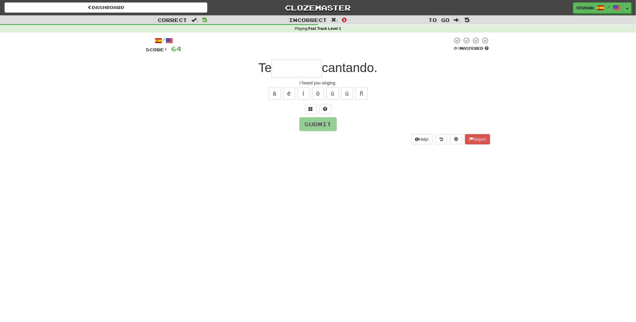
type input "*"
click at [288, 94] on button "é" at bounding box center [289, 93] width 12 height 13
type input "*******"
click at [319, 125] on button "Submit" at bounding box center [318, 125] width 37 height 14
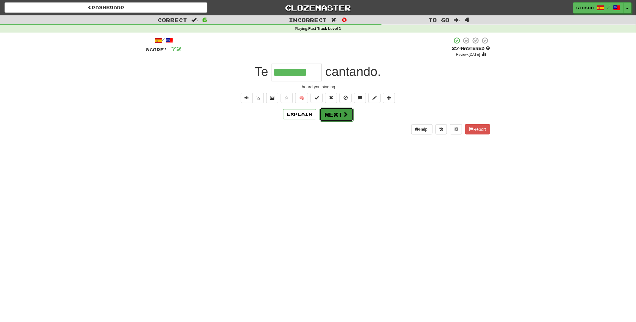
click at [335, 115] on button "Next" at bounding box center [337, 115] width 34 height 14
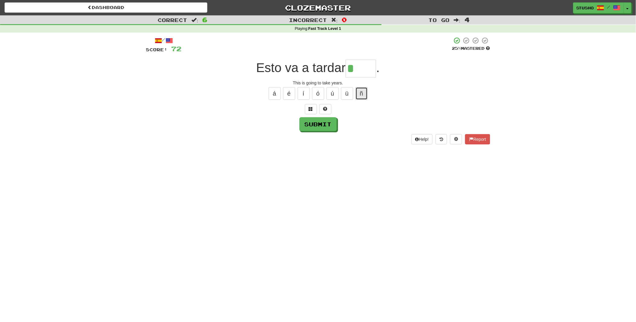
click at [363, 94] on button "ñ" at bounding box center [361, 93] width 12 height 13
type input "****"
click at [320, 126] on button "Submit" at bounding box center [318, 125] width 37 height 14
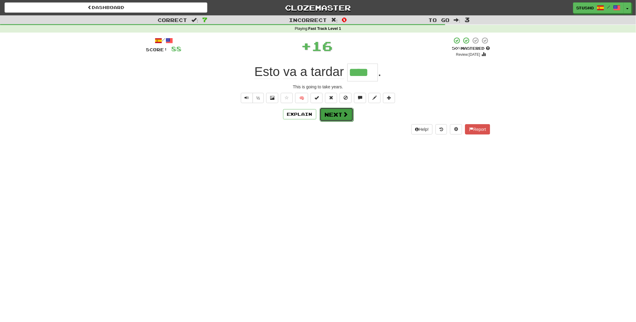
click at [336, 117] on button "Next" at bounding box center [337, 115] width 34 height 14
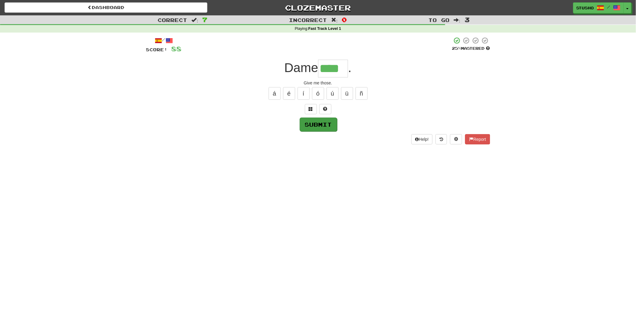
type input "****"
click at [320, 126] on button "Submit" at bounding box center [318, 125] width 37 height 14
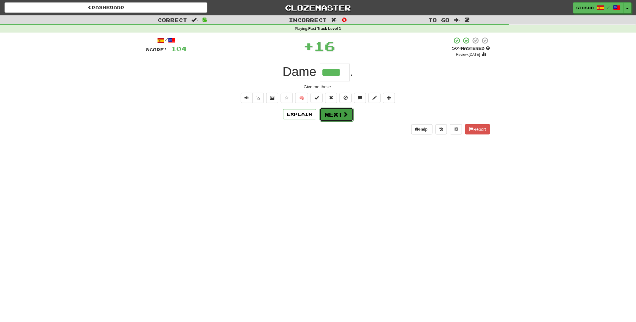
click at [335, 115] on button "Next" at bounding box center [337, 115] width 34 height 14
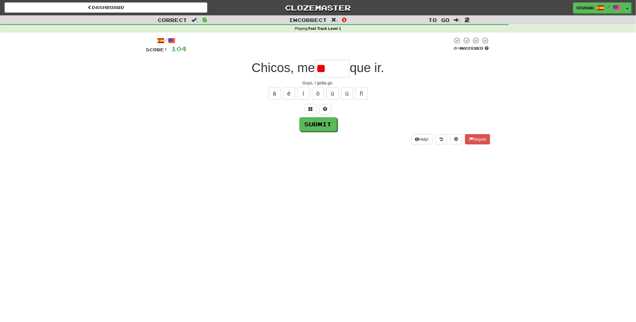
type input "*"
type input "*****"
click at [322, 124] on button "Submit" at bounding box center [318, 125] width 37 height 14
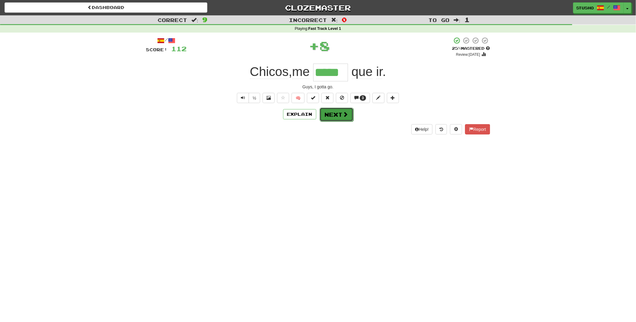
click at [337, 116] on button "Next" at bounding box center [337, 115] width 34 height 14
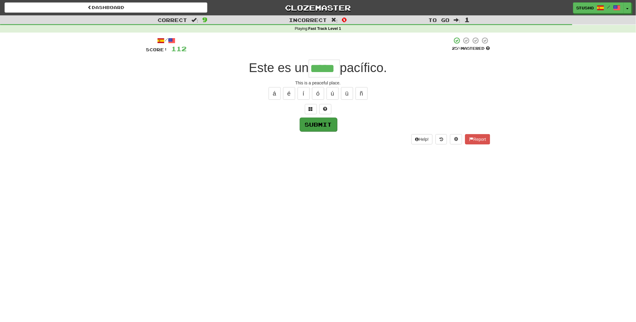
type input "*****"
click at [326, 124] on button "Submit" at bounding box center [318, 125] width 37 height 14
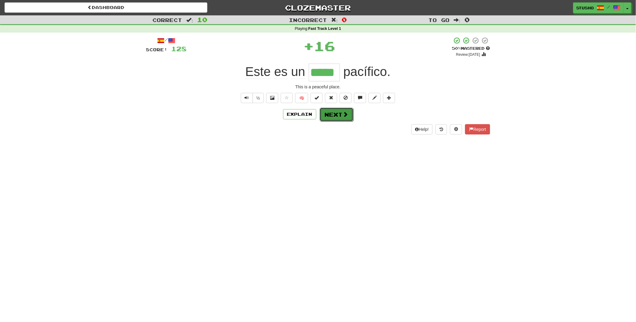
click at [333, 116] on button "Next" at bounding box center [337, 115] width 34 height 14
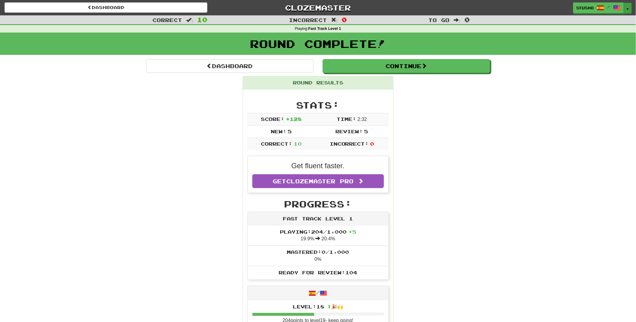
click at [627, 8] on button "Toggle Dropdown" at bounding box center [628, 8] width 8 height 11
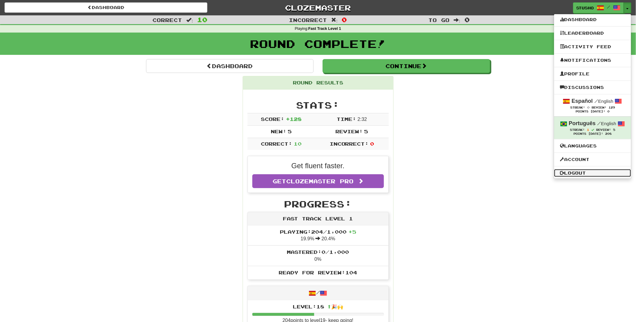
click at [578, 171] on link "Logout" at bounding box center [592, 173] width 77 height 8
